Goal: Navigation & Orientation: Find specific page/section

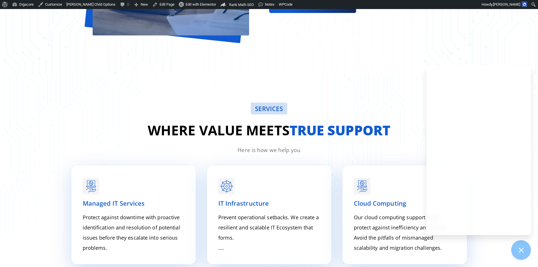
scroll to position [676, 0]
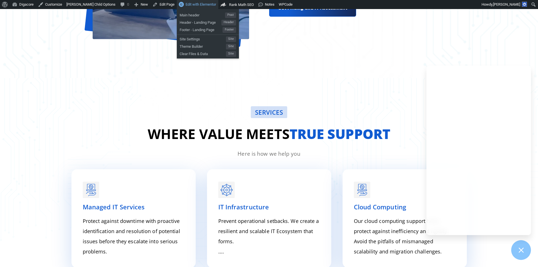
click at [186, 3] on span "Edit with Elementor" at bounding box center [201, 4] width 31 height 4
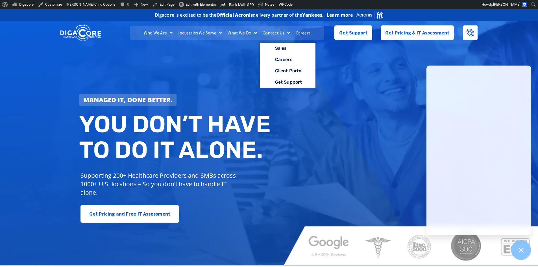
click at [277, 33] on link "Contact Us" at bounding box center [276, 33] width 33 height 14
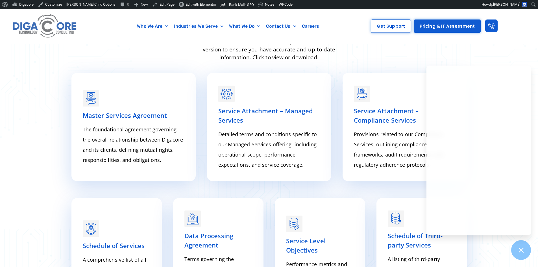
scroll to position [84, 0]
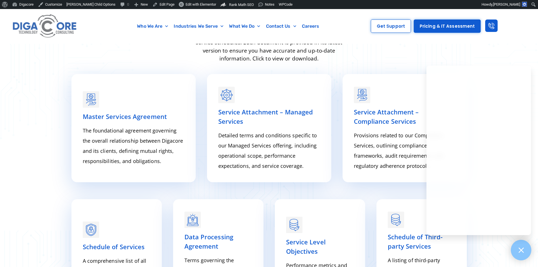
click at [521, 250] on icon at bounding box center [521, 250] width 5 height 5
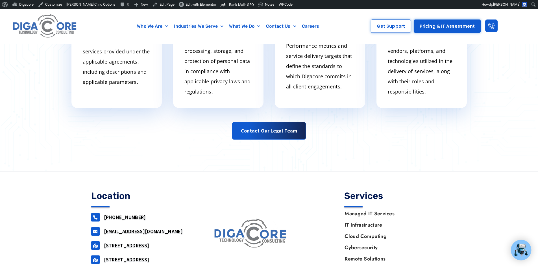
scroll to position [336, 0]
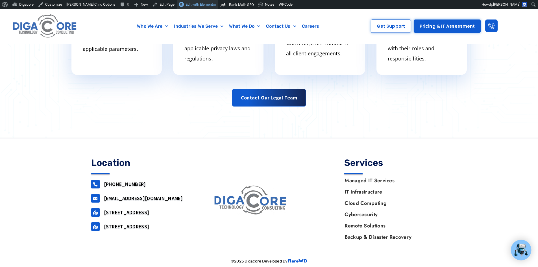
click at [186, 3] on span "Edit with Elementor" at bounding box center [201, 4] width 31 height 4
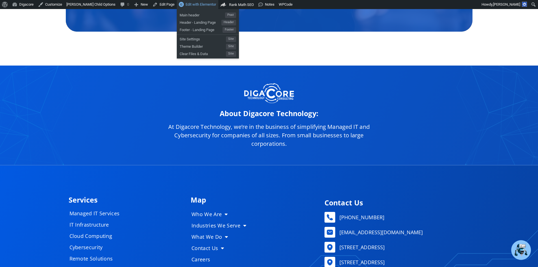
click at [186, 4] on span "Edit with Elementor" at bounding box center [201, 4] width 31 height 4
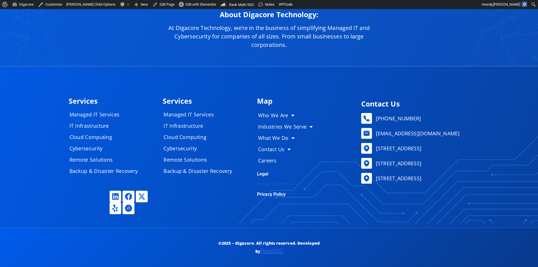
scroll to position [2657, 0]
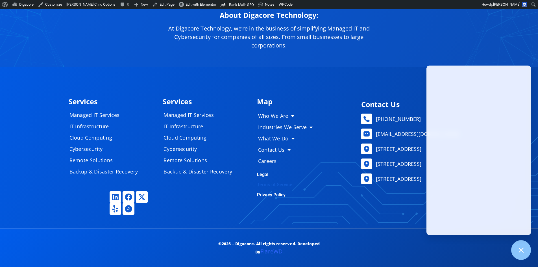
scroll to position [0, 0]
